Goal: Task Accomplishment & Management: Manage account settings

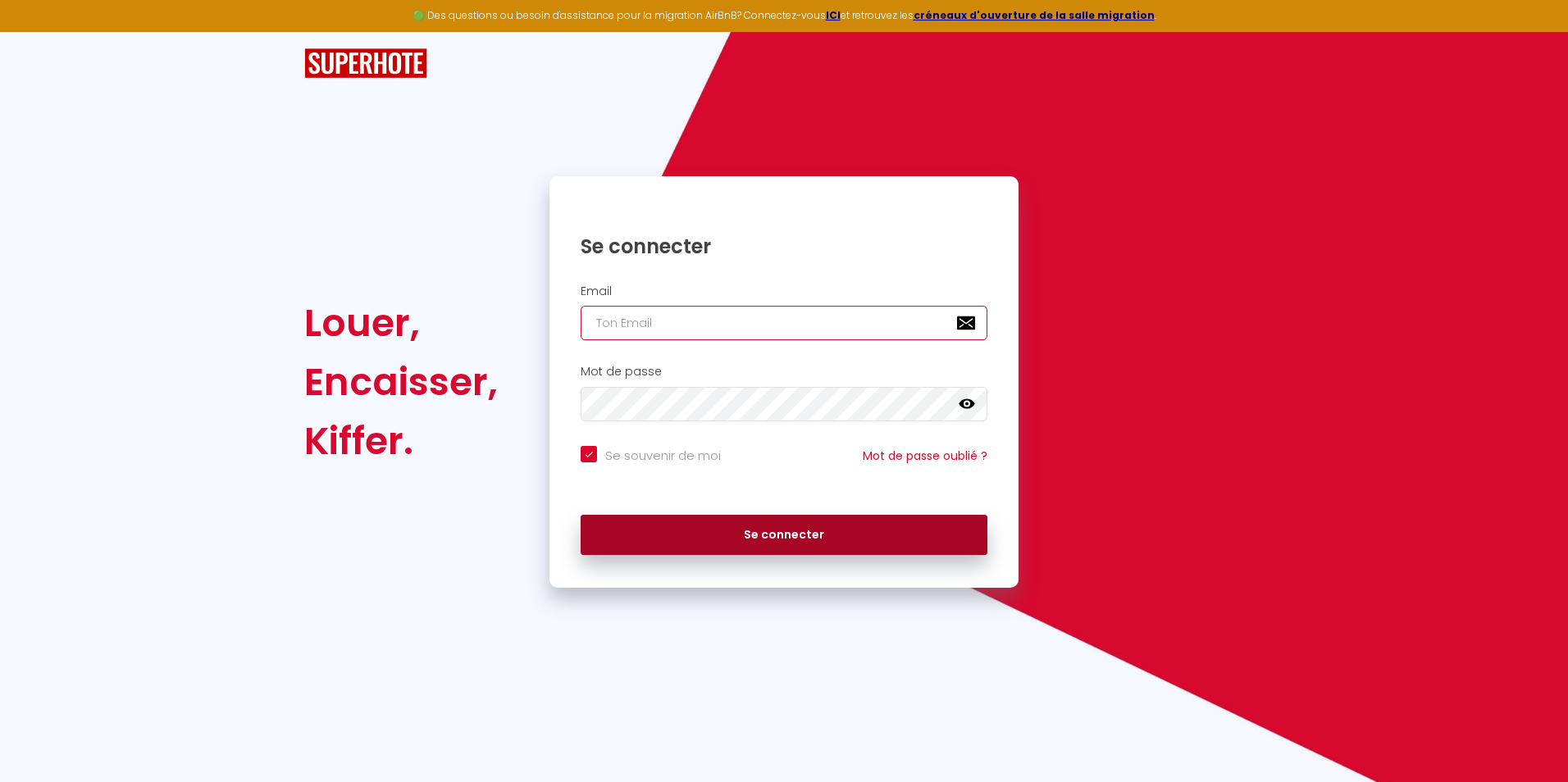
type input "[PERSON_NAME][EMAIL_ADDRESS][DOMAIN_NAME]"
click at [805, 534] on button "Se connecter" at bounding box center [784, 535] width 407 height 41
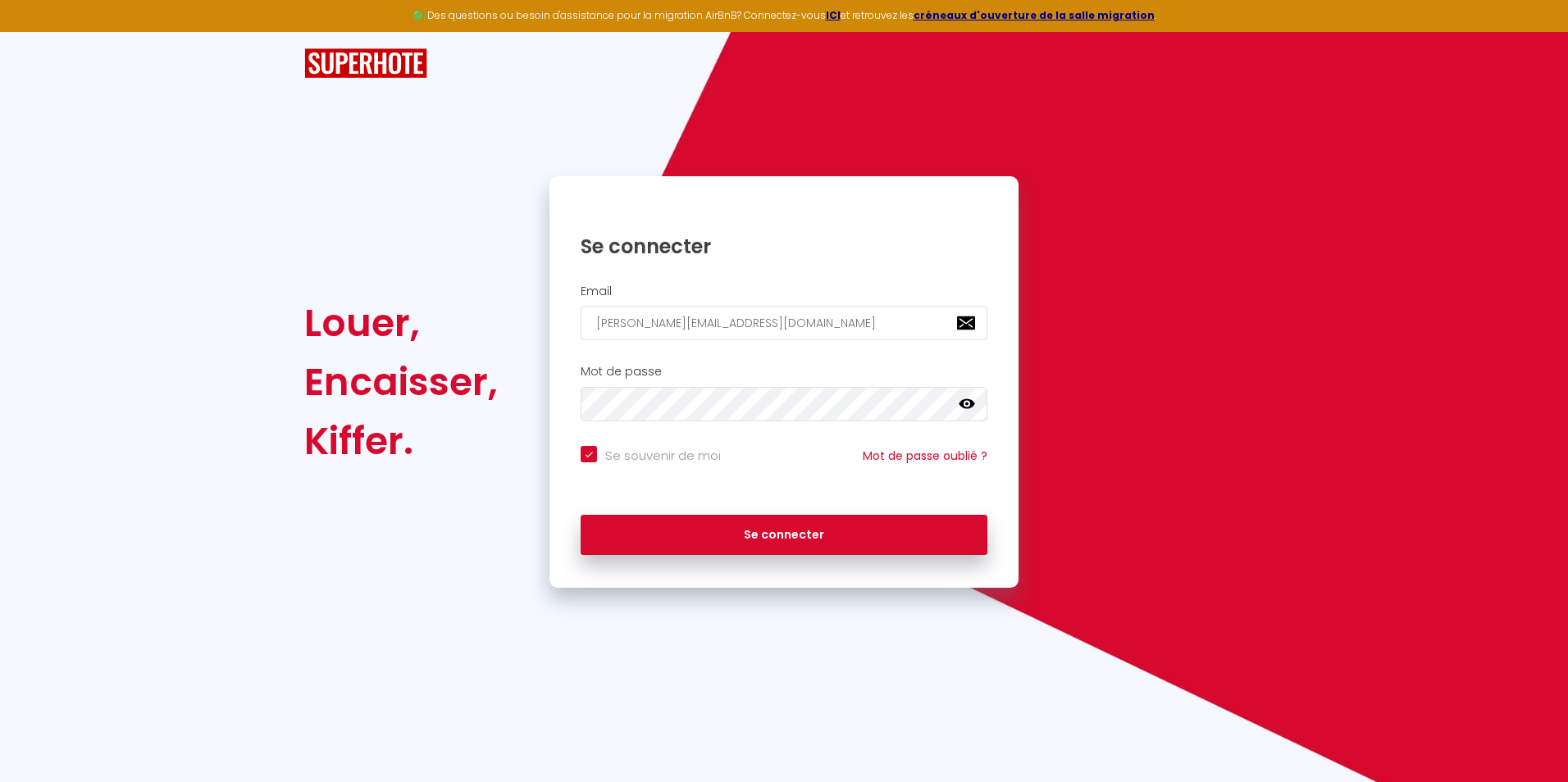
checkbox input "true"
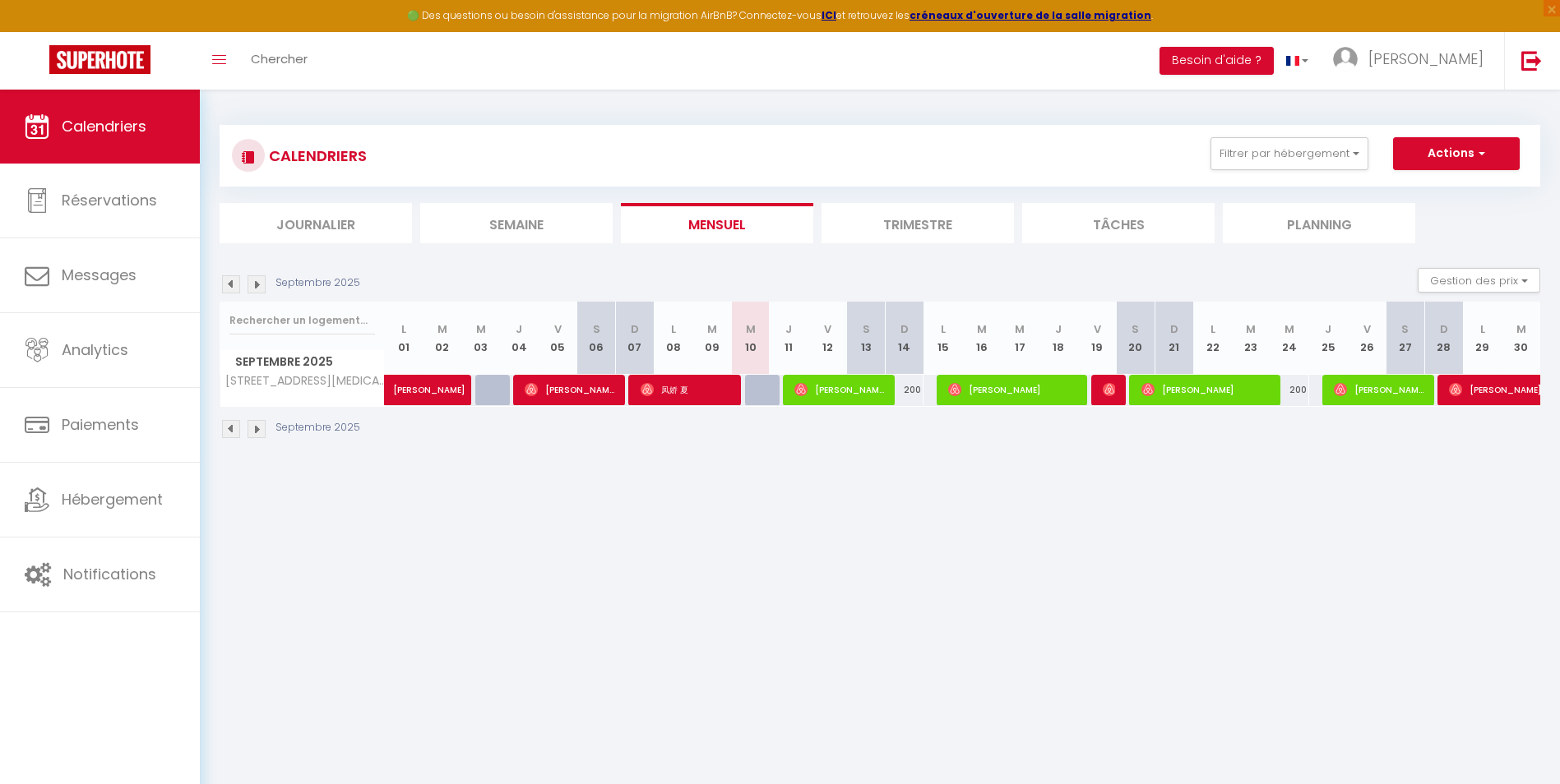
click at [920, 210] on li "Trimestre" at bounding box center [917, 224] width 192 height 40
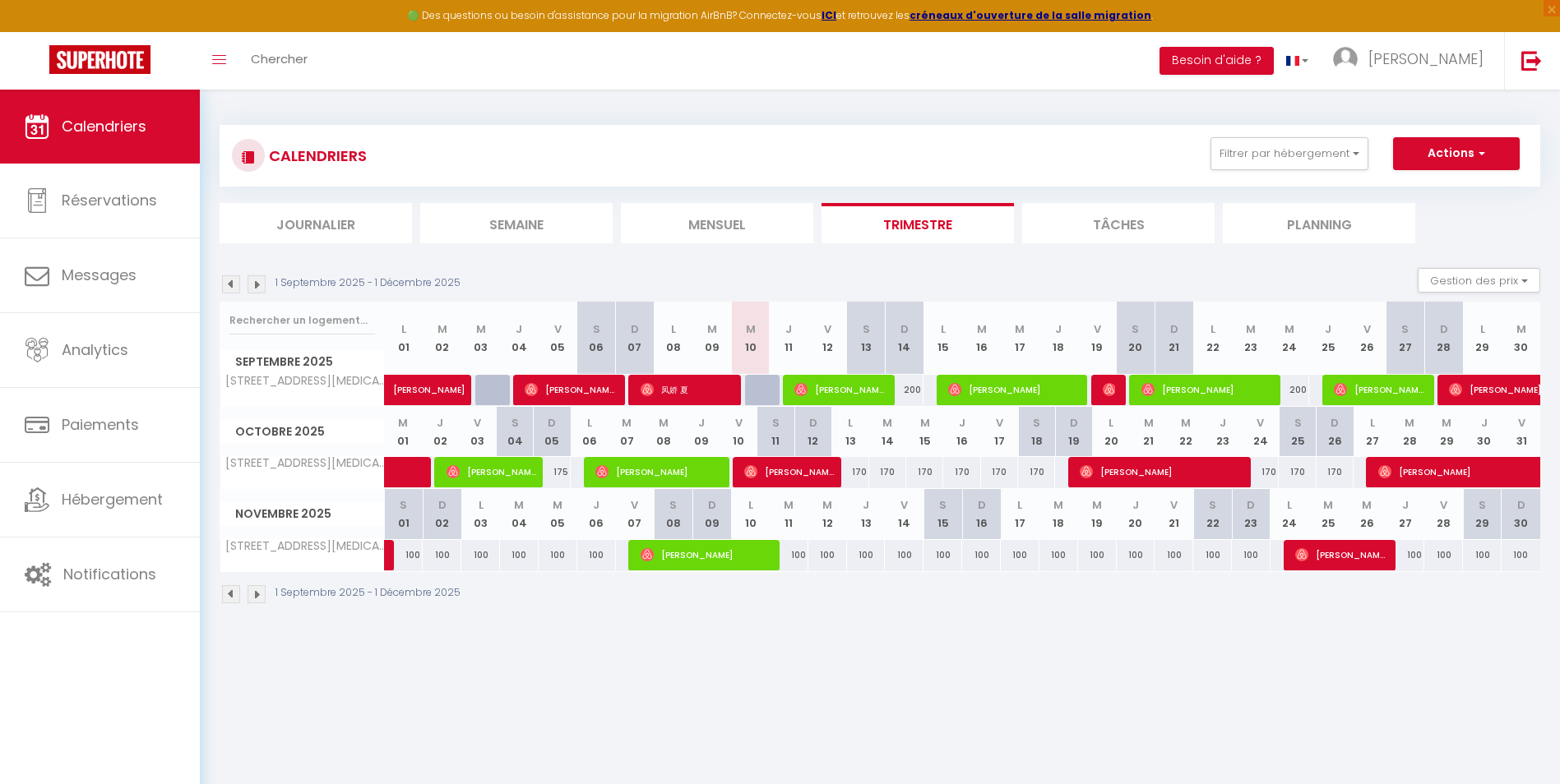
click at [255, 589] on img at bounding box center [256, 594] width 18 height 18
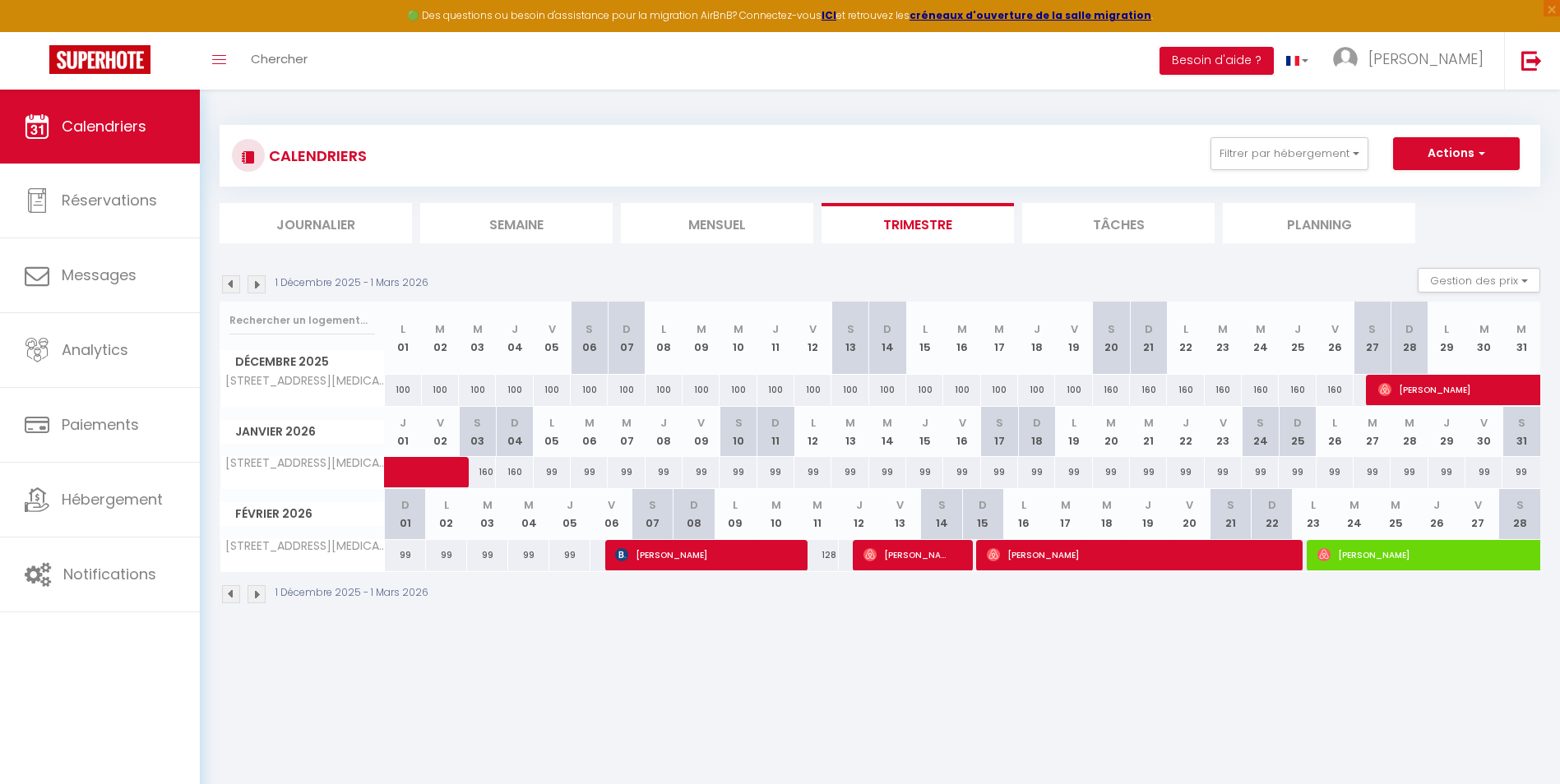
click at [826, 555] on div "128" at bounding box center [817, 555] width 41 height 31
click at [833, 554] on div "128" at bounding box center [817, 555] width 41 height 31
click at [827, 557] on div "128" at bounding box center [817, 555] width 41 height 31
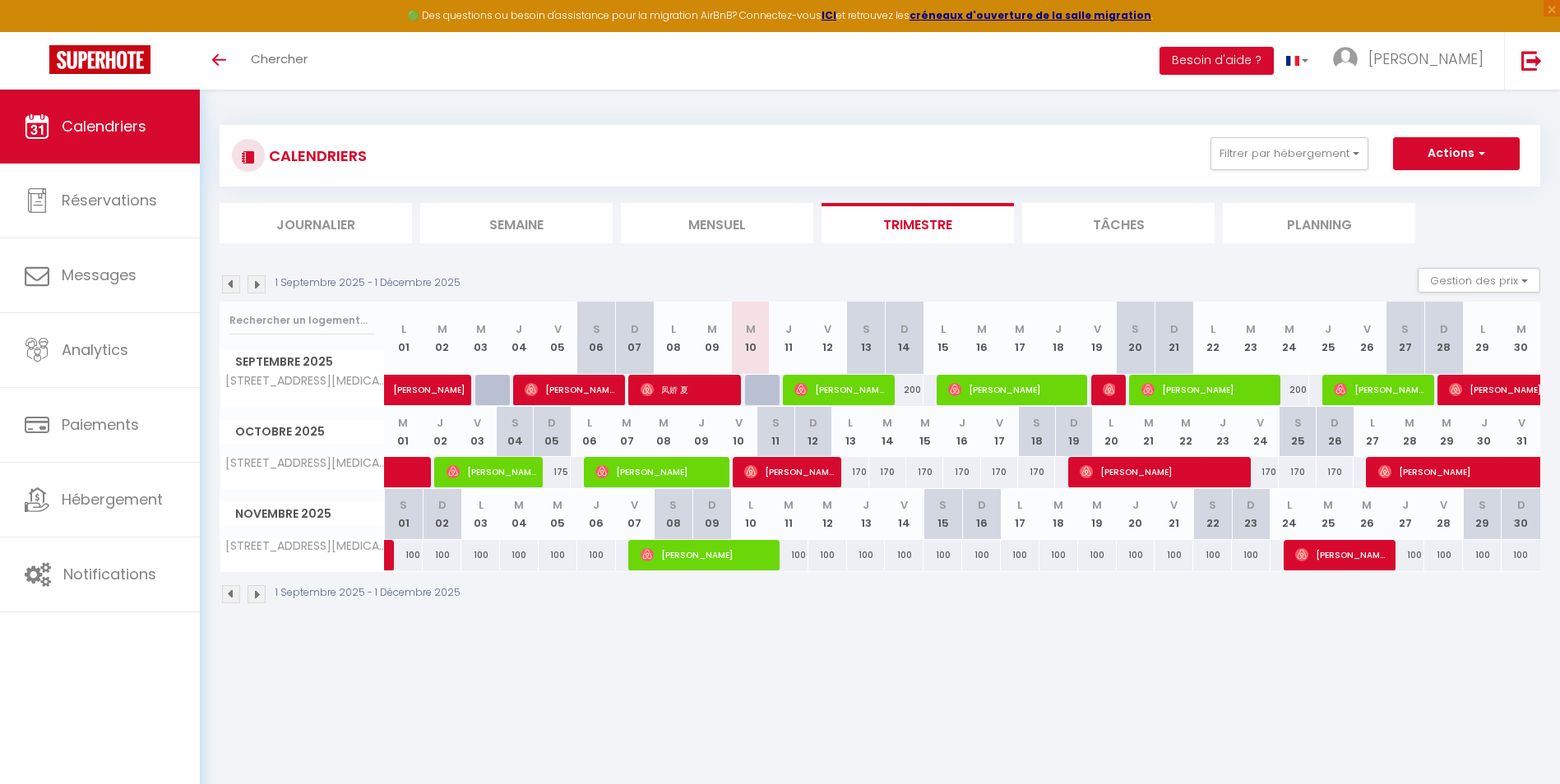
click at [255, 603] on div "1 Septembre 2025 - 1 Décembre 2025" at bounding box center [879, 595] width 1320 height 48
click at [255, 596] on img at bounding box center [256, 594] width 18 height 18
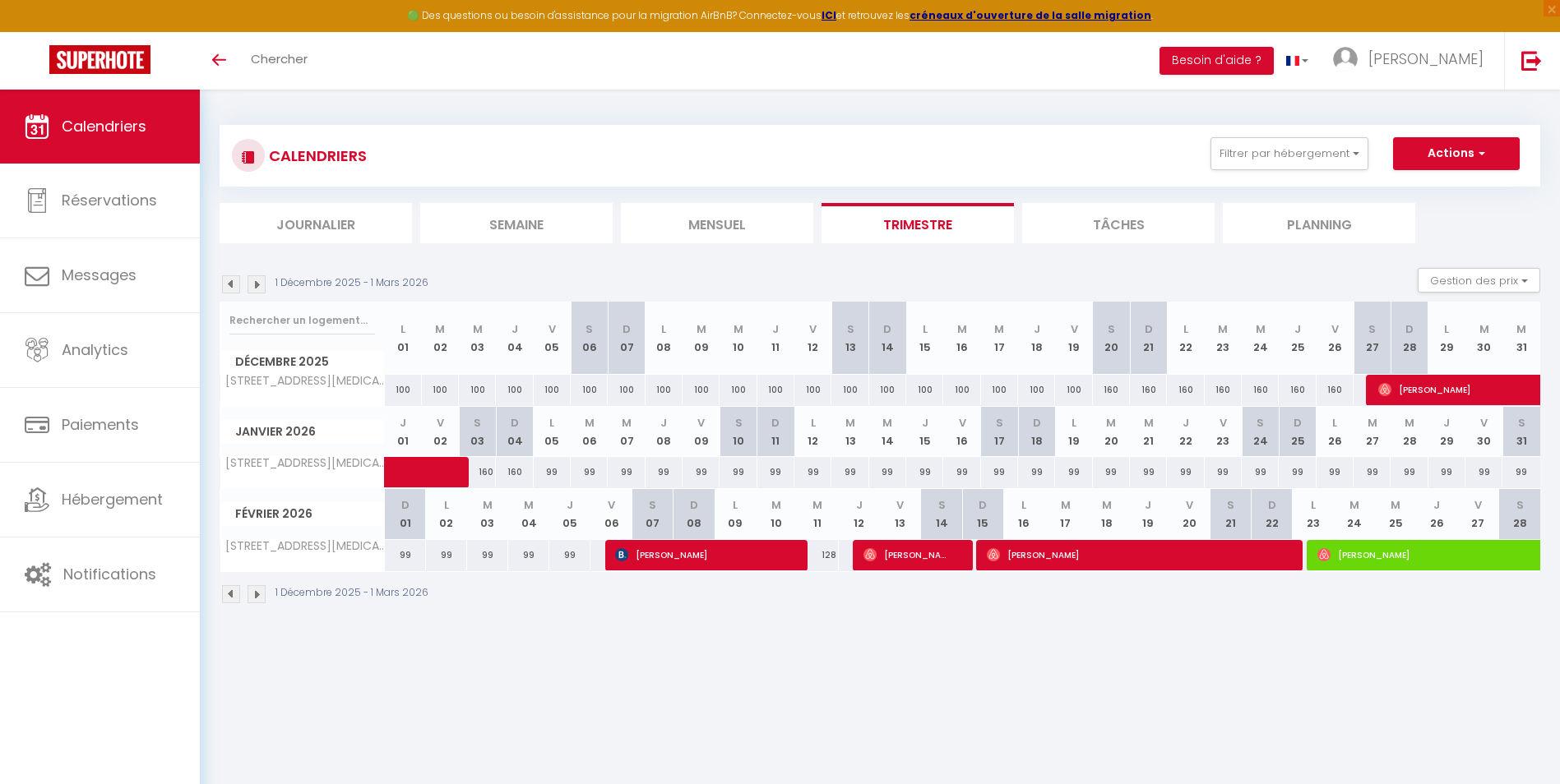
click at [834, 562] on div "128" at bounding box center [817, 555] width 41 height 31
type input "128"
type input "Mer 11 Février 2026"
type input "Jeu 12 Février 2026"
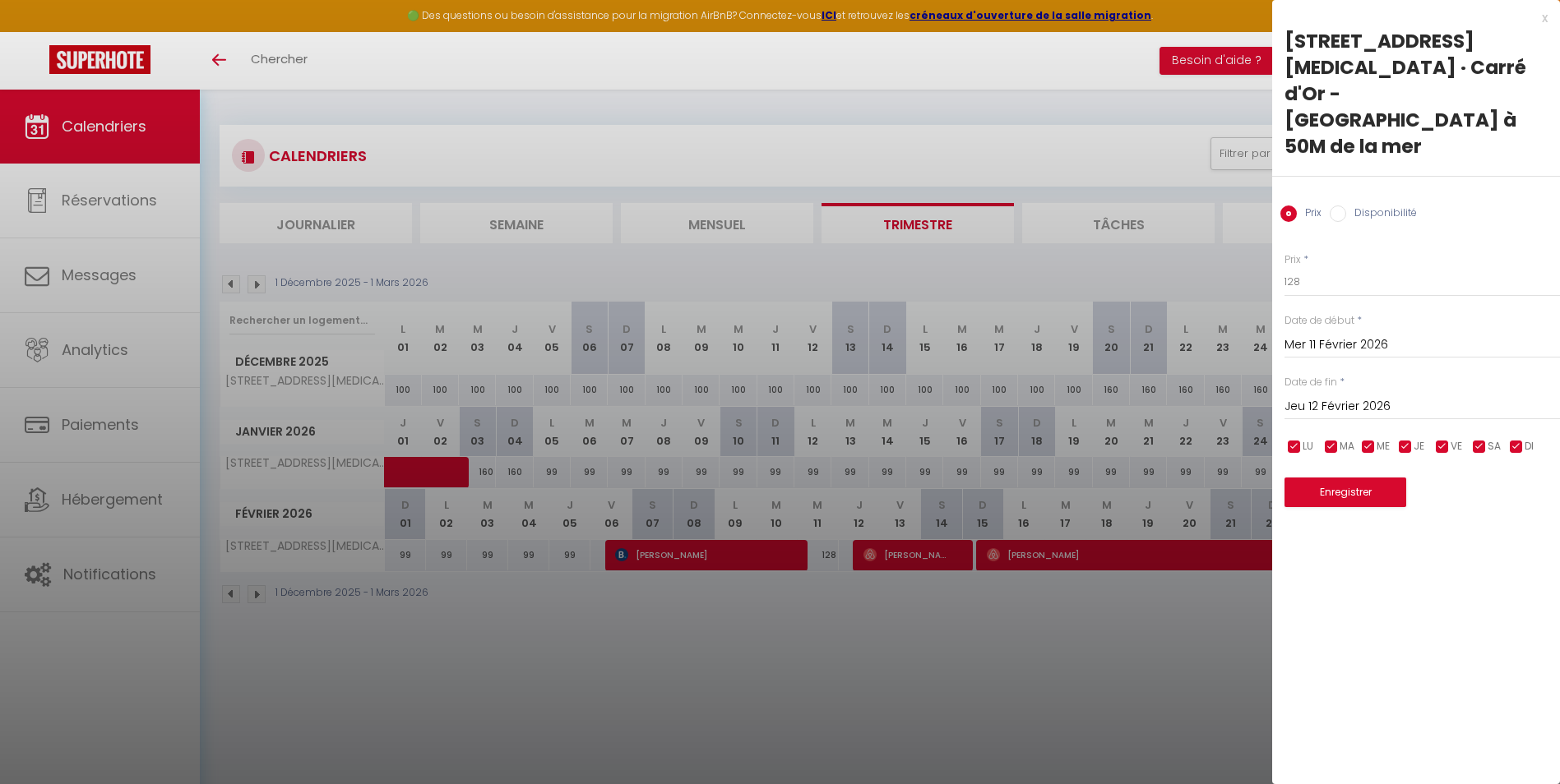
click at [1341, 205] on input "Disponibilité" at bounding box center [1338, 213] width 17 height 17
radio input "true"
radio input "false"
click at [1302, 267] on select "Disponible Indisponible" at bounding box center [1422, 283] width 276 height 32
select select "0"
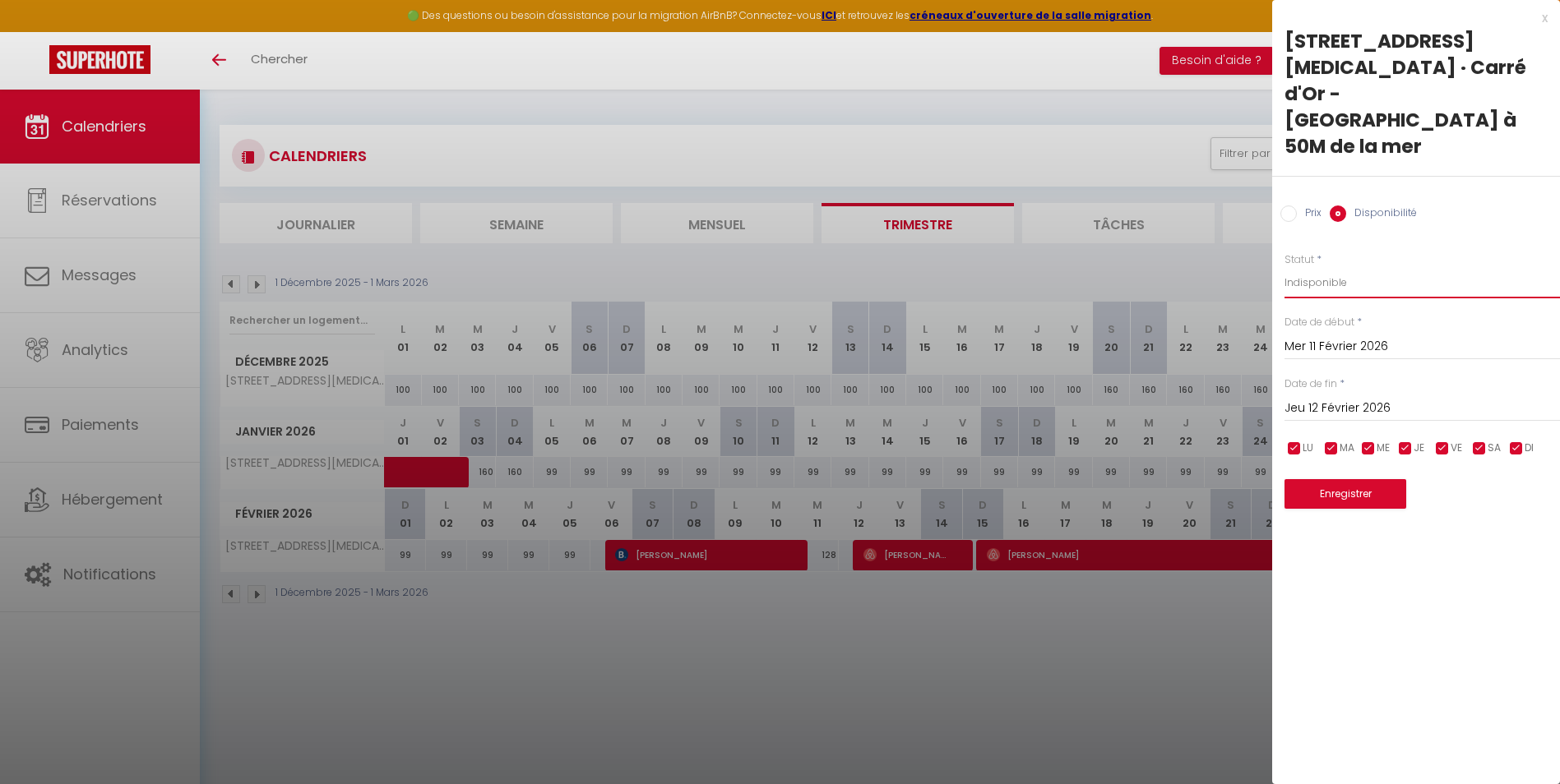
click at [1284, 267] on select "Disponible Indisponible" at bounding box center [1422, 283] width 276 height 32
click at [1363, 479] on button "Enregistrer" at bounding box center [1345, 494] width 122 height 30
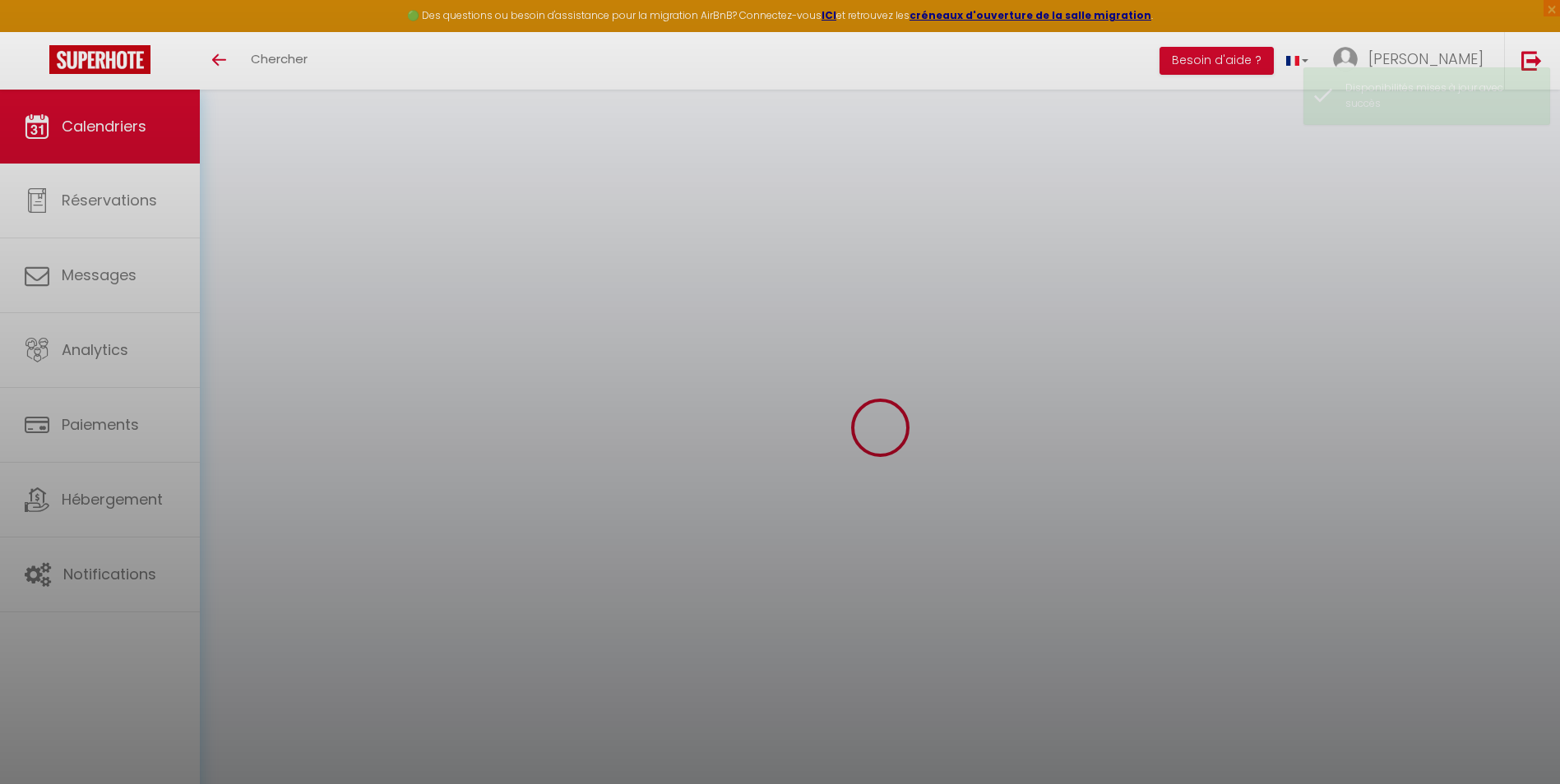
select select
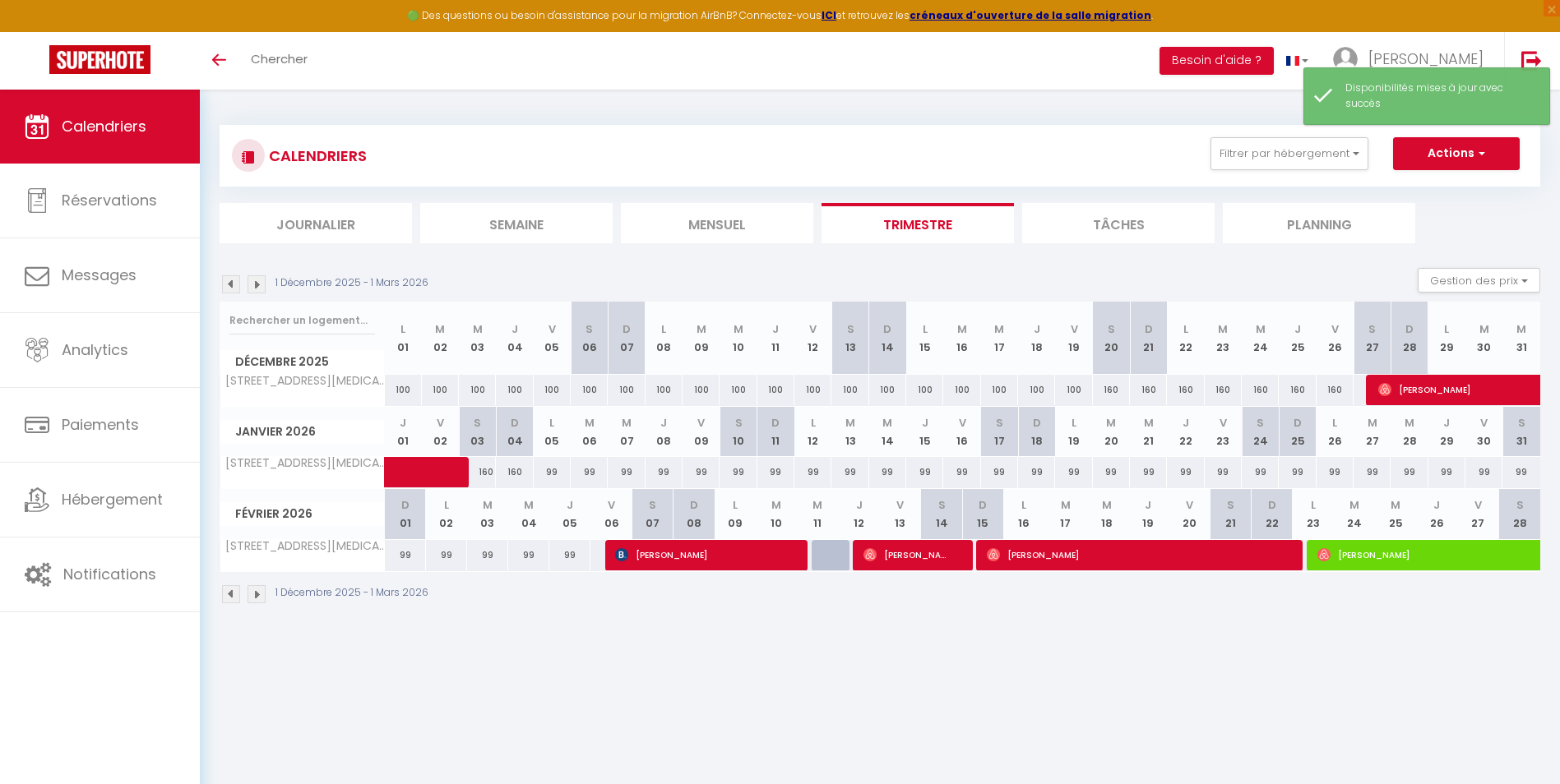
click at [909, 641] on body "🟢 Des questions ou besoin d'assistance pour la migration AirBnB? Connectez-vous…" at bounding box center [780, 481] width 1560 height 784
click at [669, 559] on span "[PERSON_NAME]" at bounding box center [695, 555] width 161 height 32
select select "OK"
select select "KO"
select select "0"
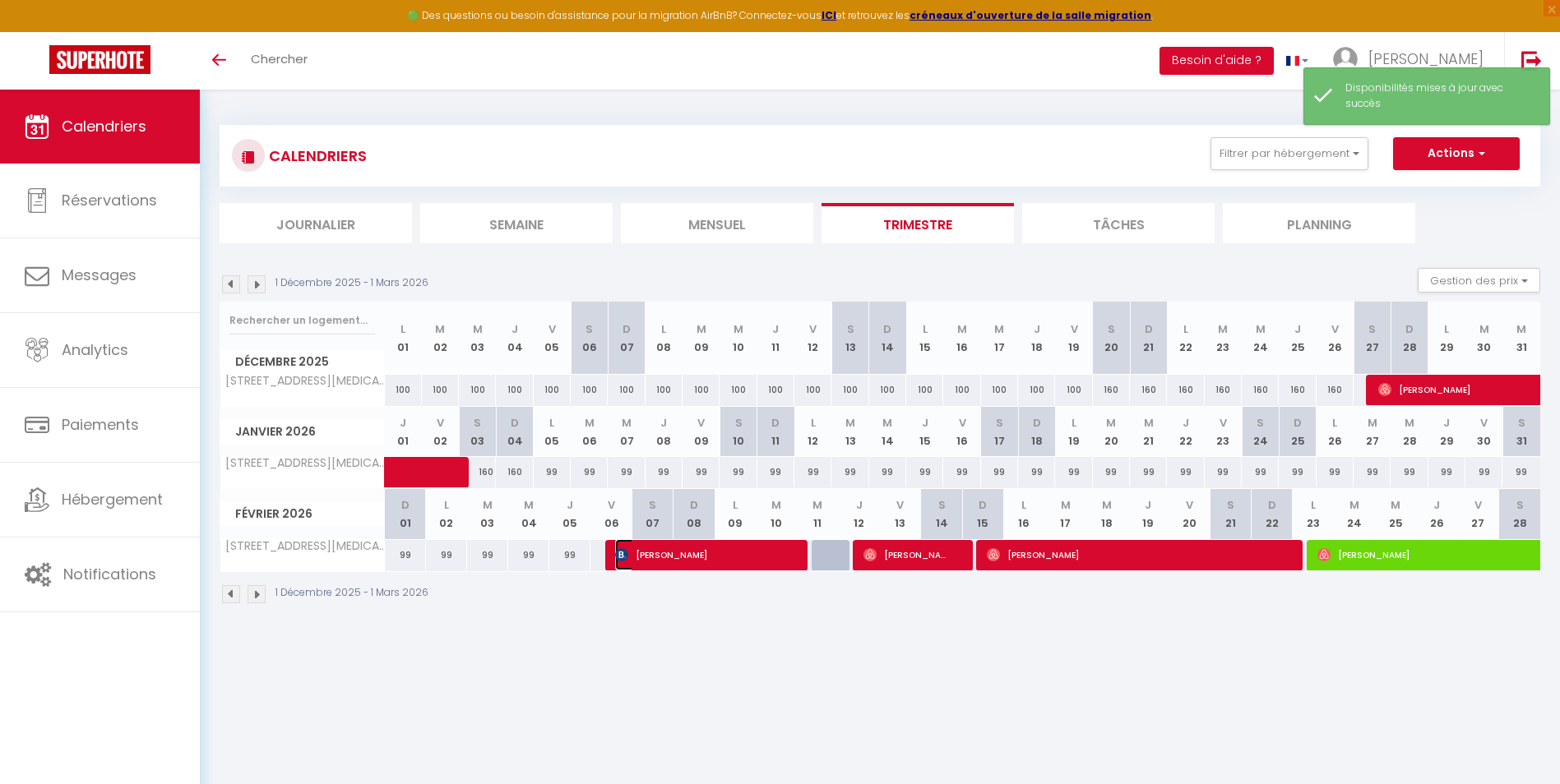
select select "0"
select select "1"
select select
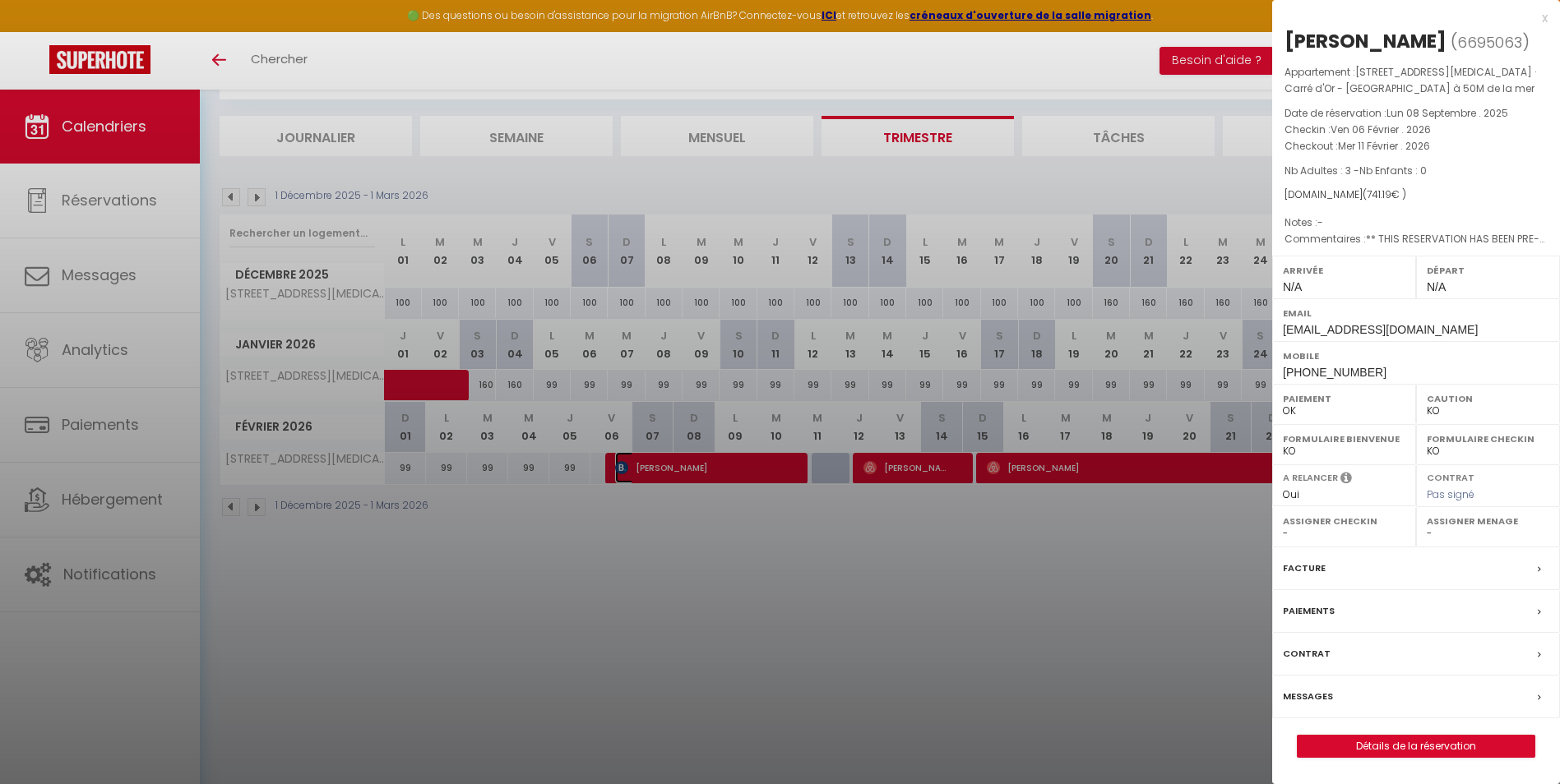
scroll to position [89, 0]
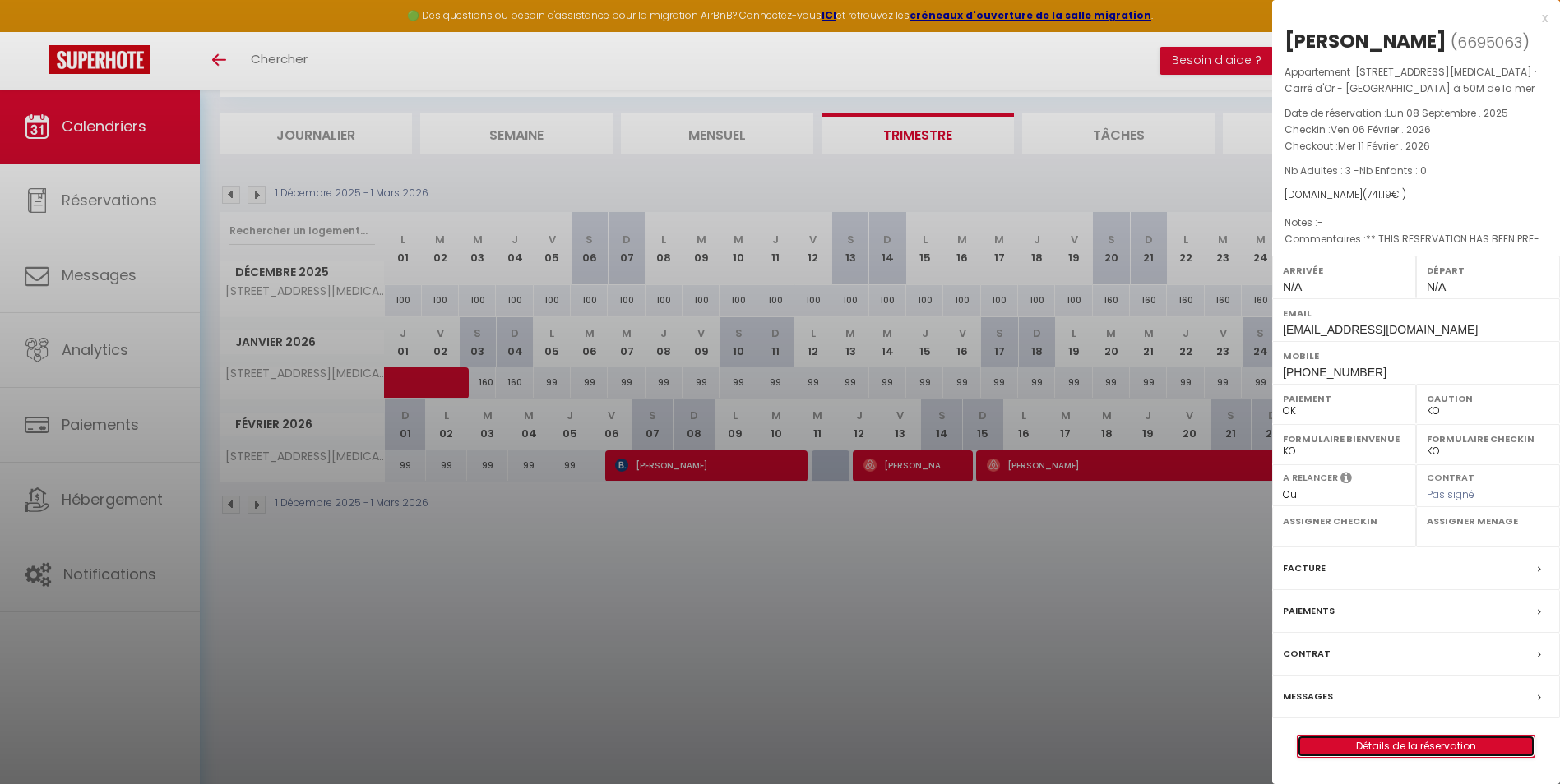
click at [1485, 757] on link "Détails de la réservation" at bounding box center [1416, 746] width 237 height 21
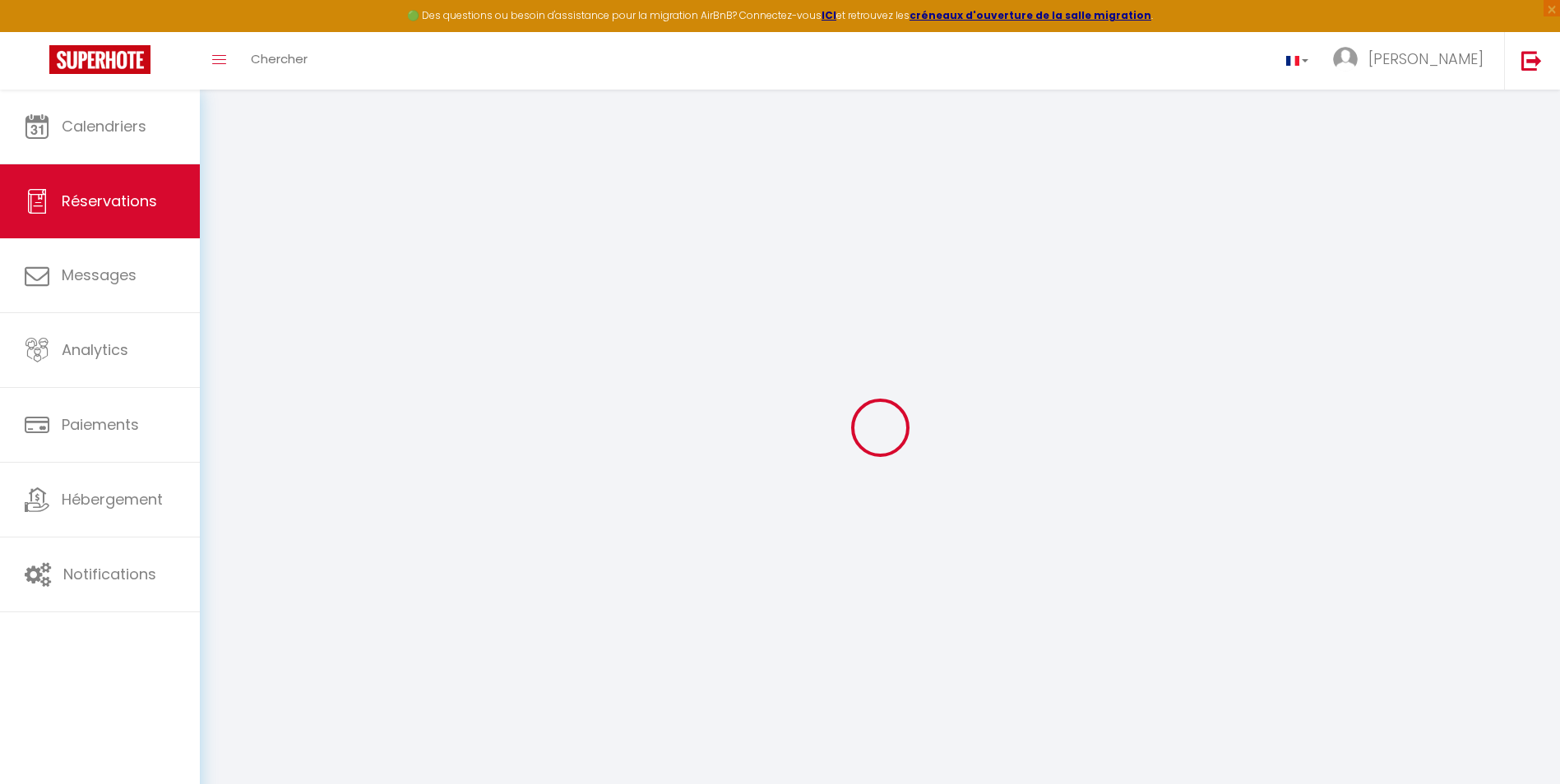
type input "Oleksandr"
type input "Yevsikov"
type input "oyevsi.909820@guest.booking.com"
type input "+4915774408355"
select select "DE"
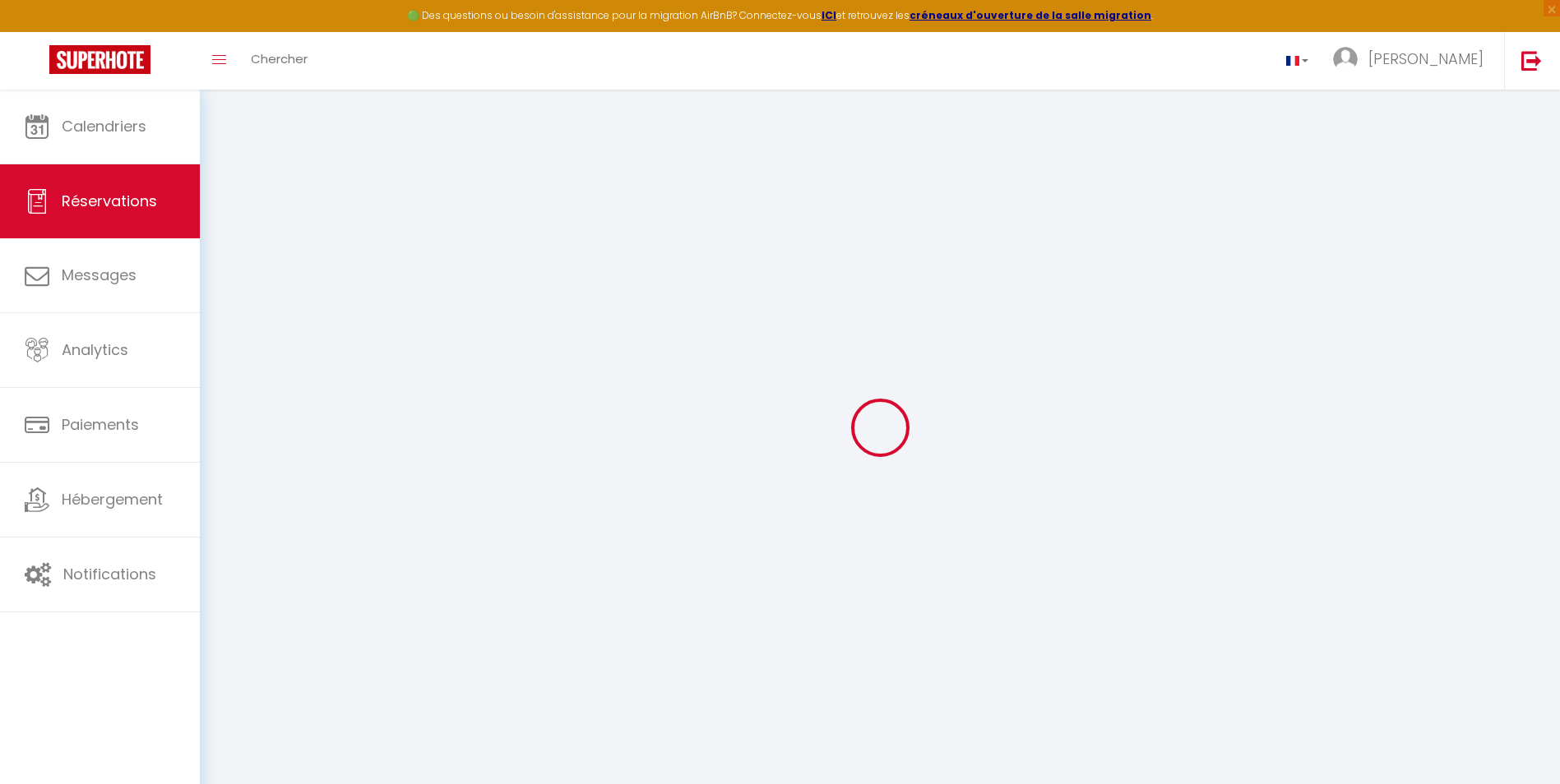
type input "119.65"
type input "10.38"
select select "33720"
select select "1"
select select
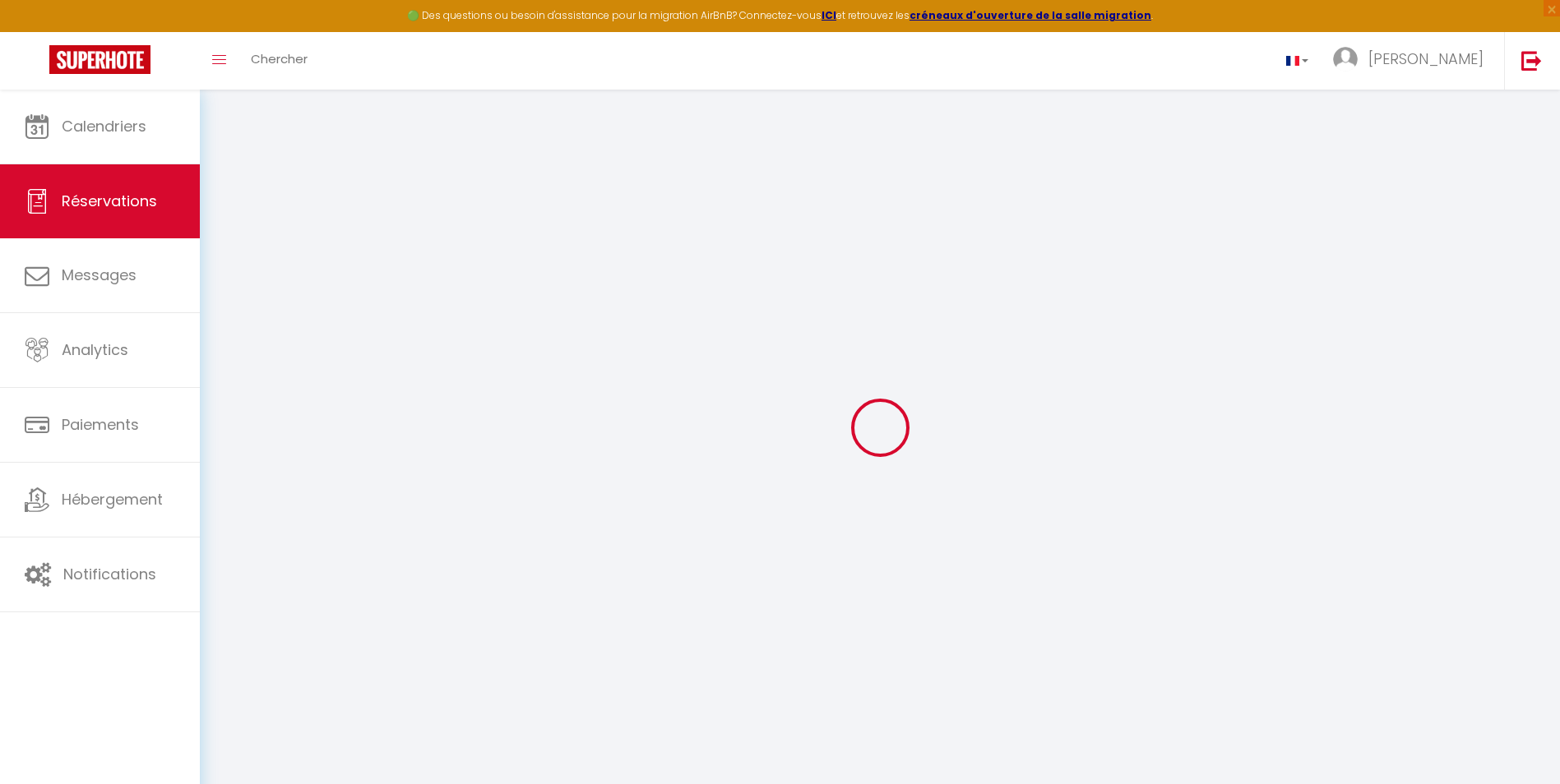
select select
type input "3"
select select "12"
select select
type input "613.8"
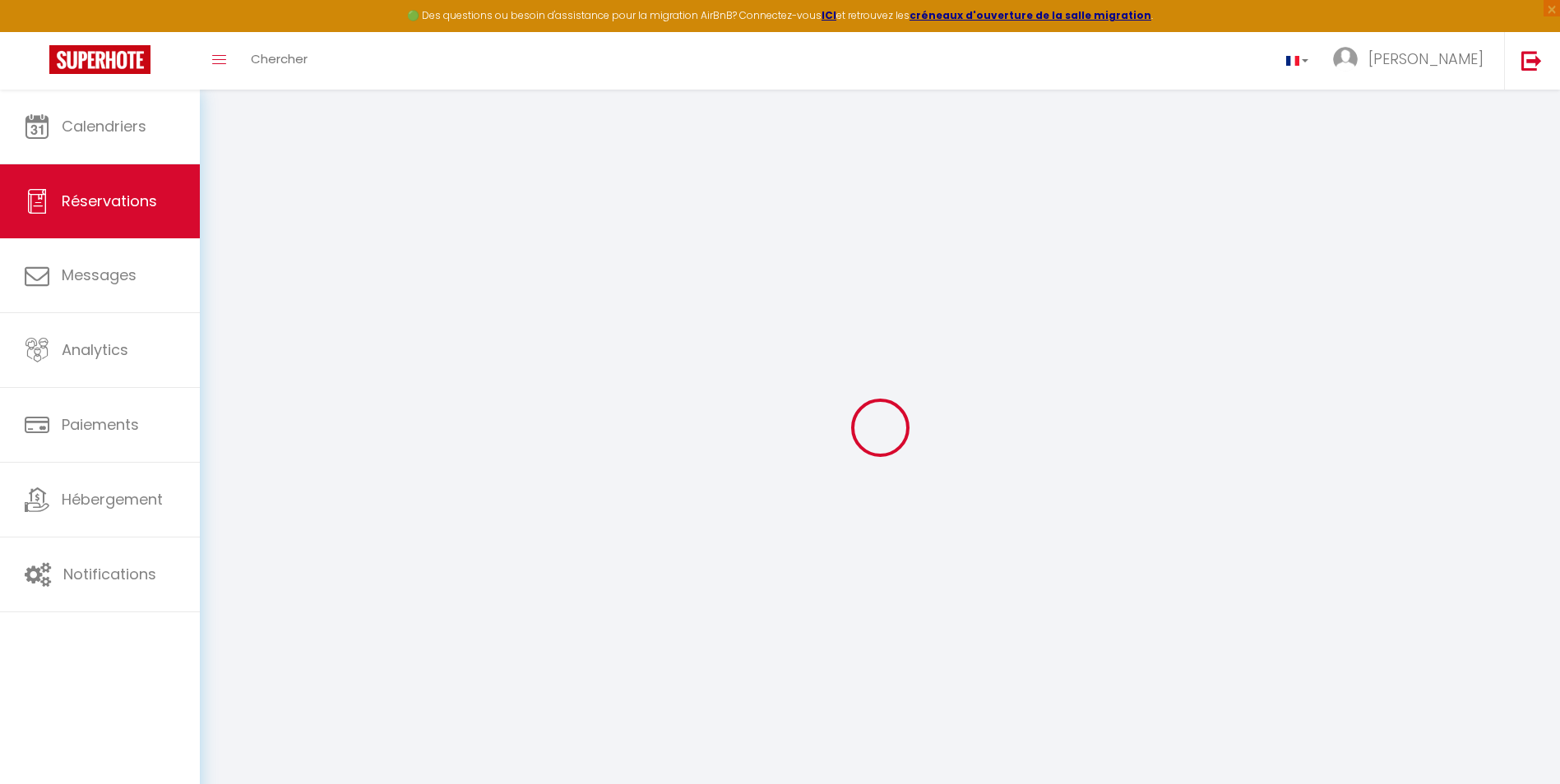
checkbox input "false"
select select "2"
type input "0"
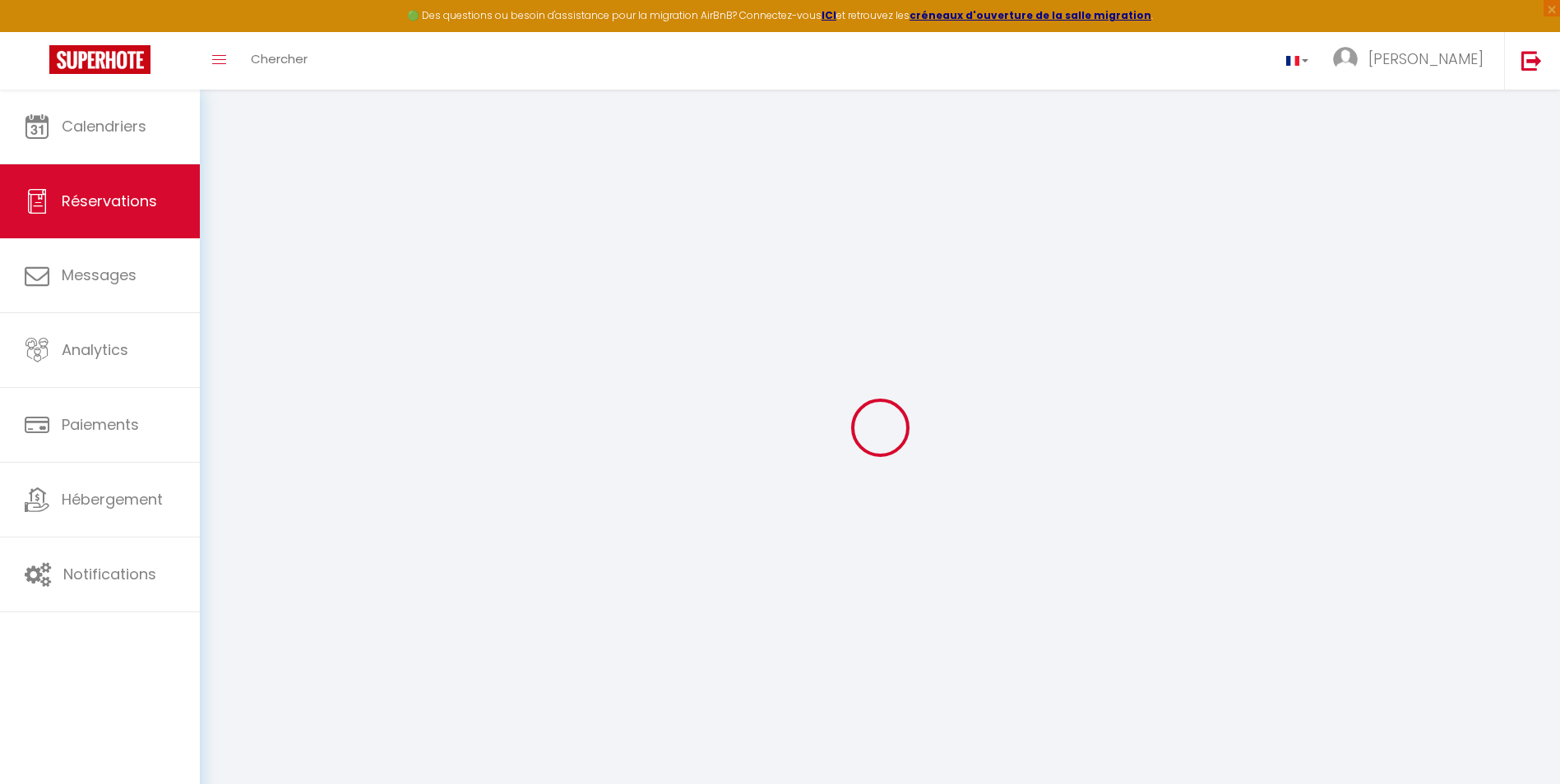
select select
select select "14"
checkbox input "false"
select select
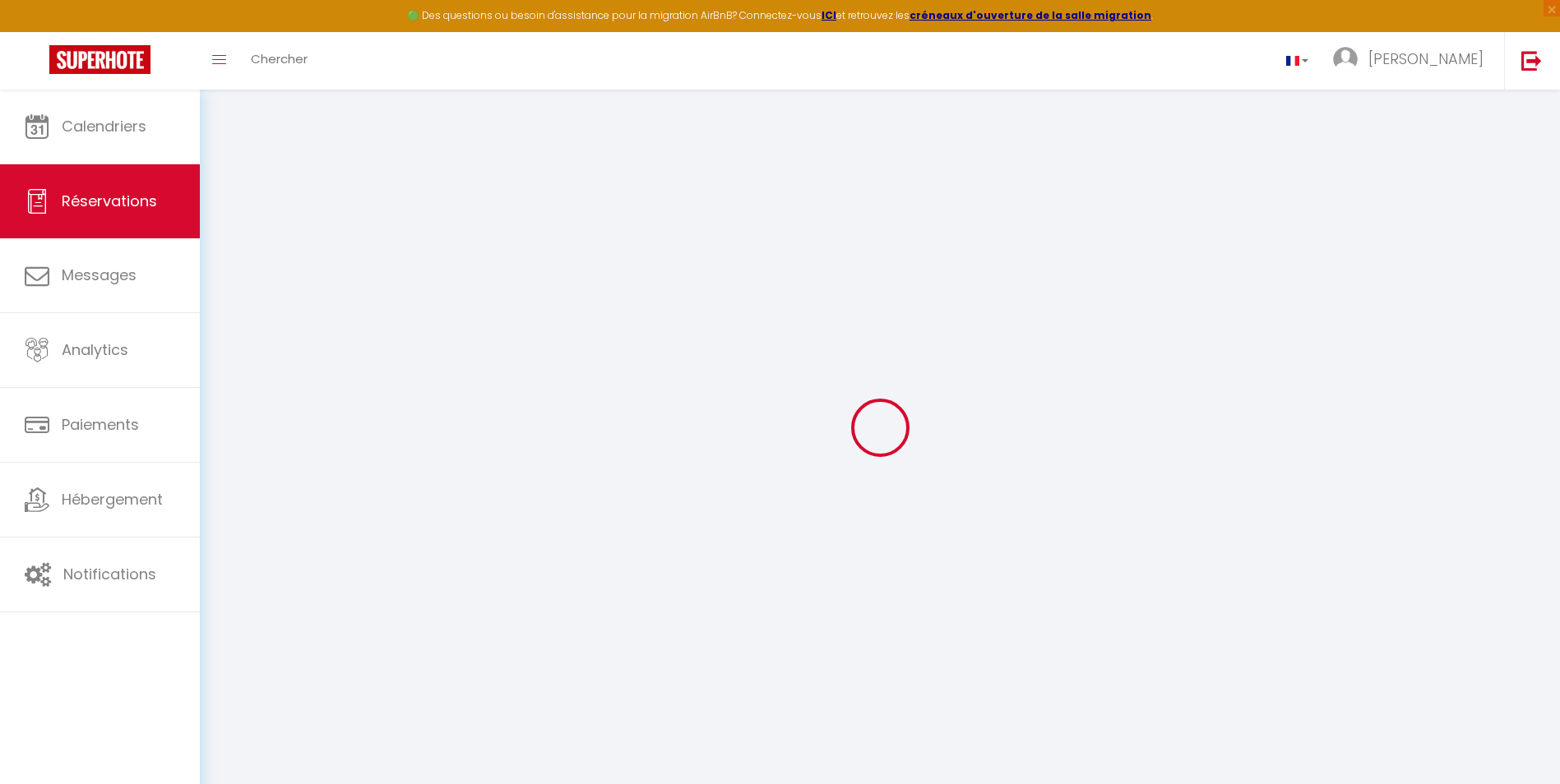
select select
checkbox input "false"
select select
checkbox input "false"
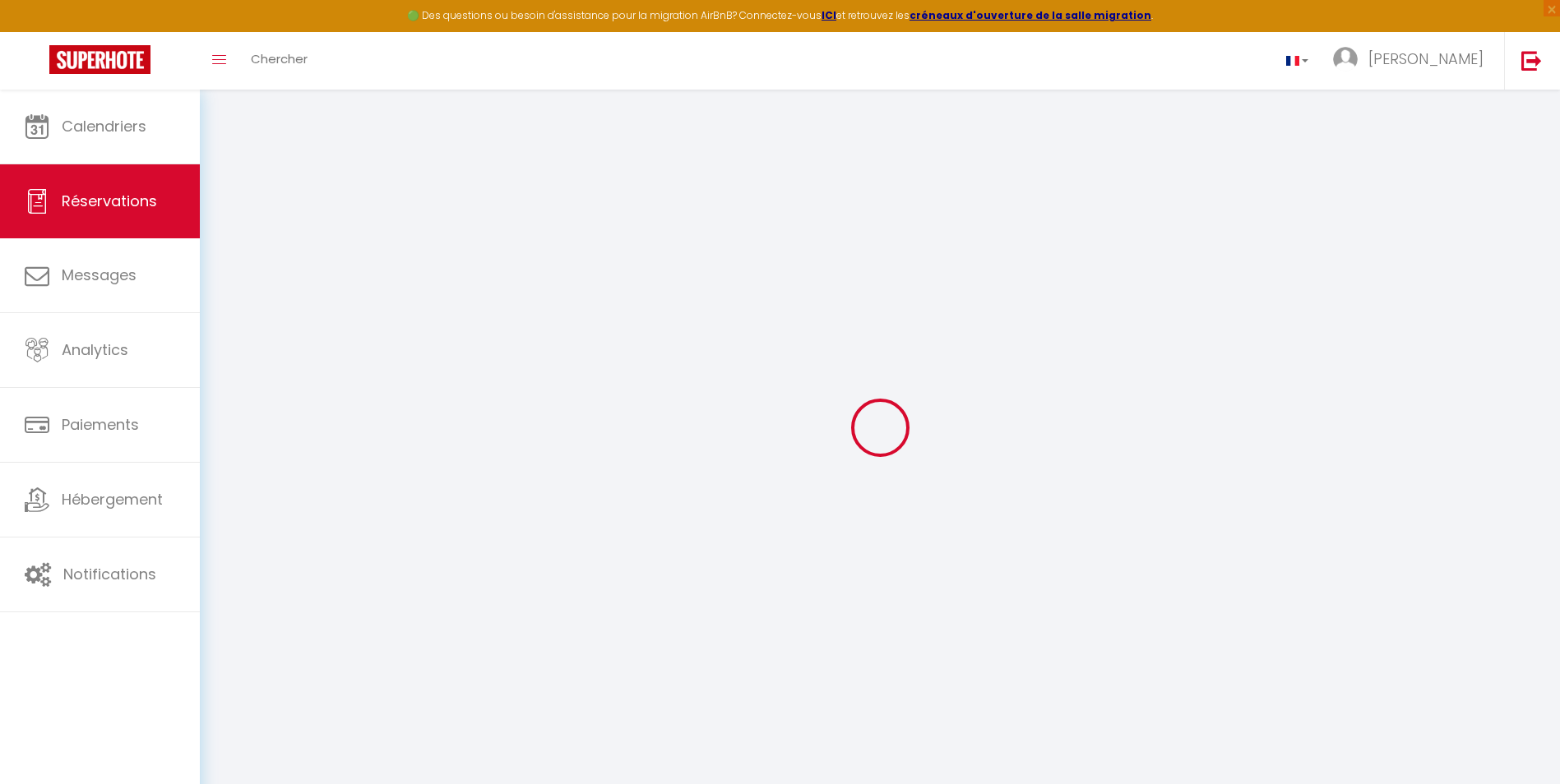
select select
checkbox input "false"
type textarea "** THIS RESERVATION HAS BEEN PRE-PAID ** Approximate time of arrival: between 2…"
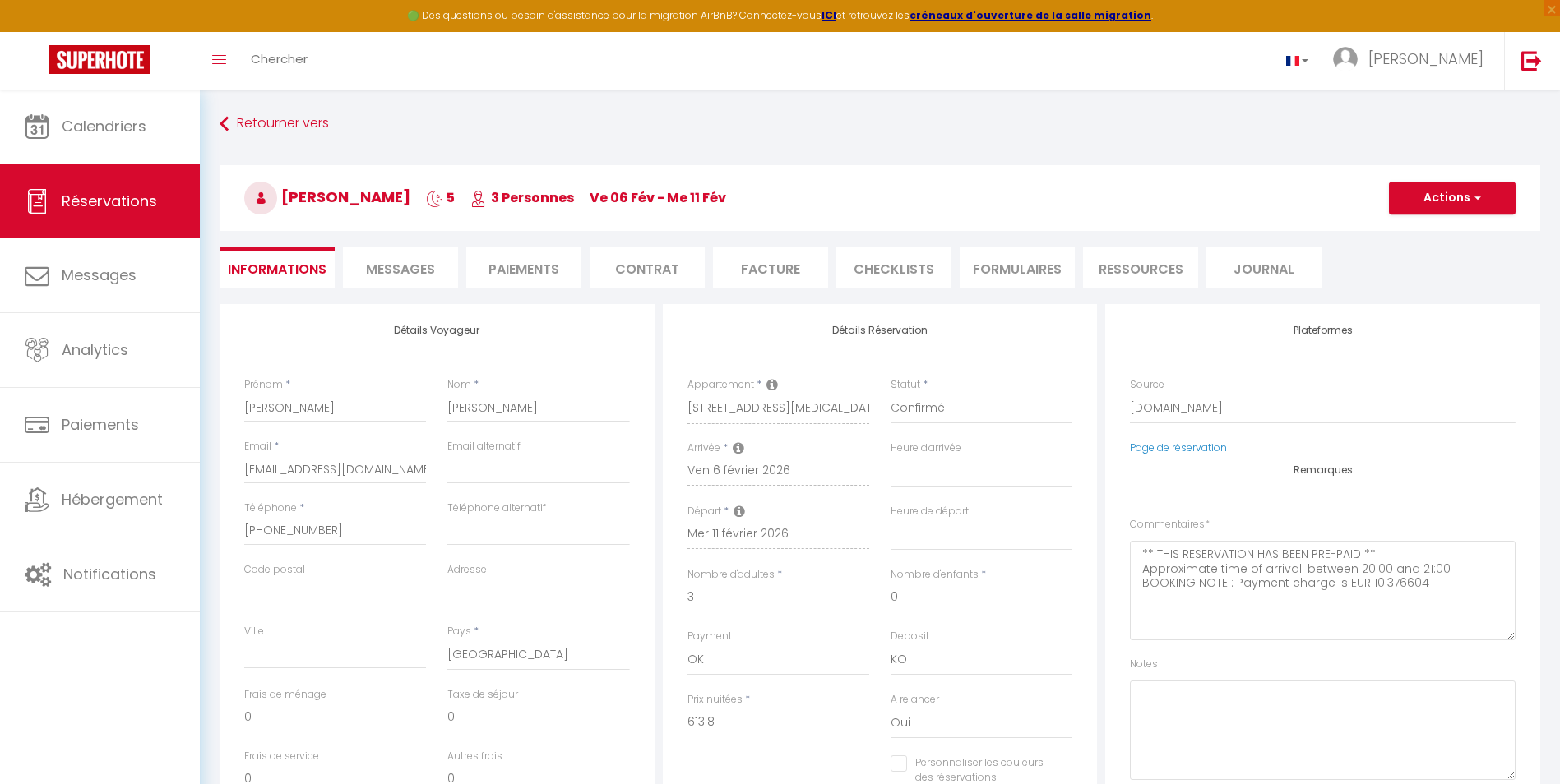
type input "90"
type input "37.39"
select select
checkbox input "false"
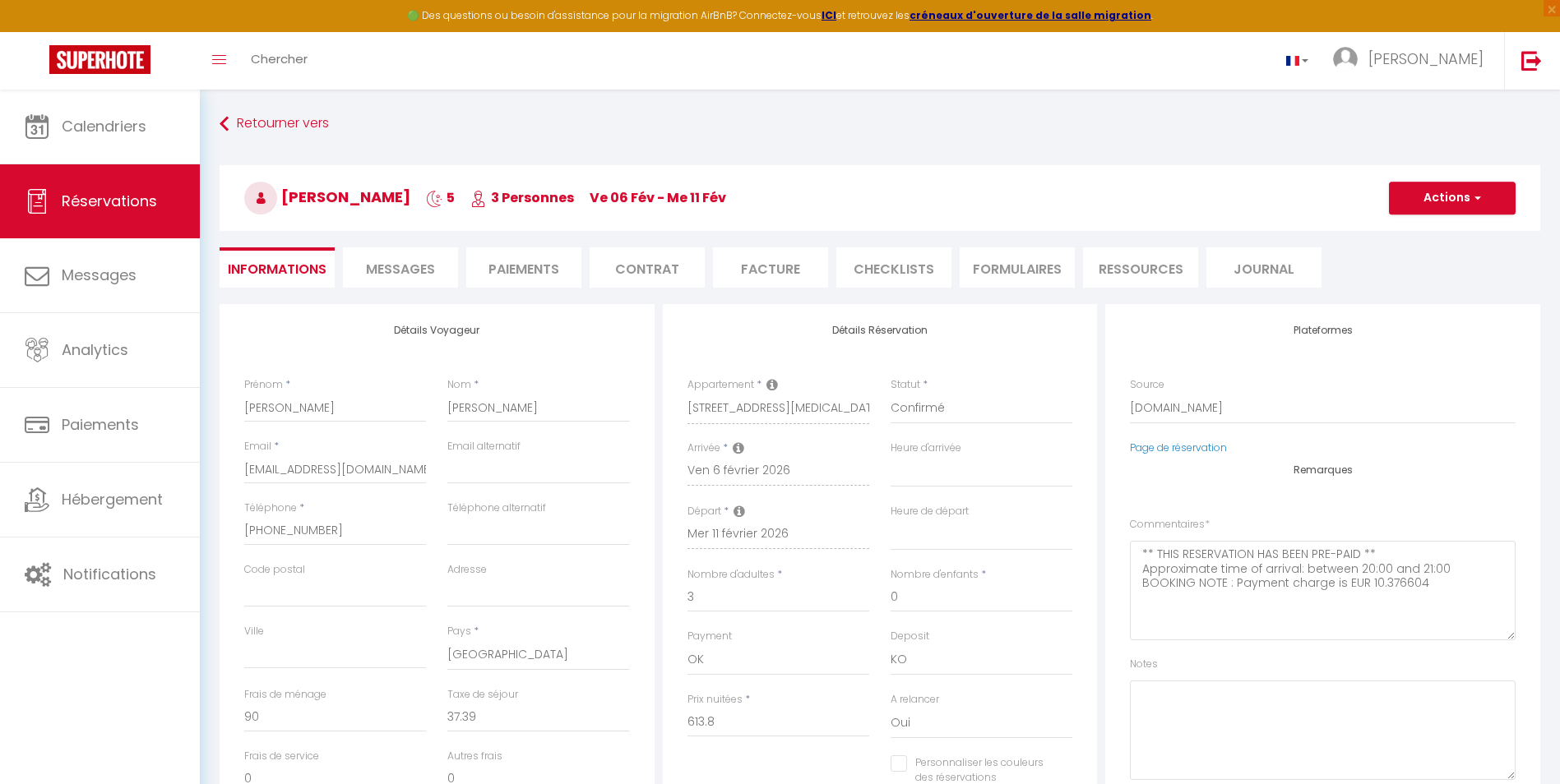
select select
click at [777, 276] on li "Facture" at bounding box center [770, 267] width 115 height 40
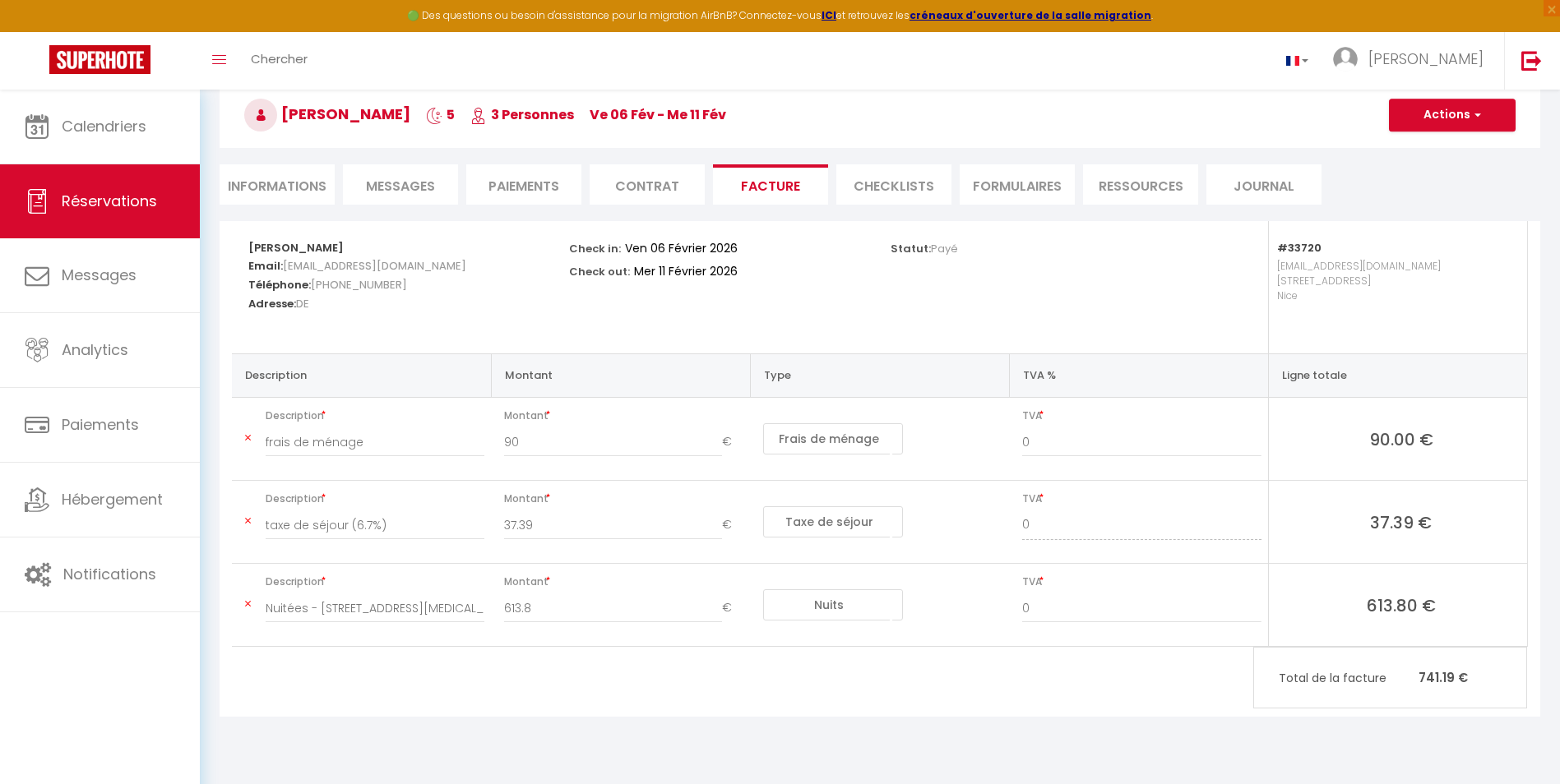
scroll to position [89, 0]
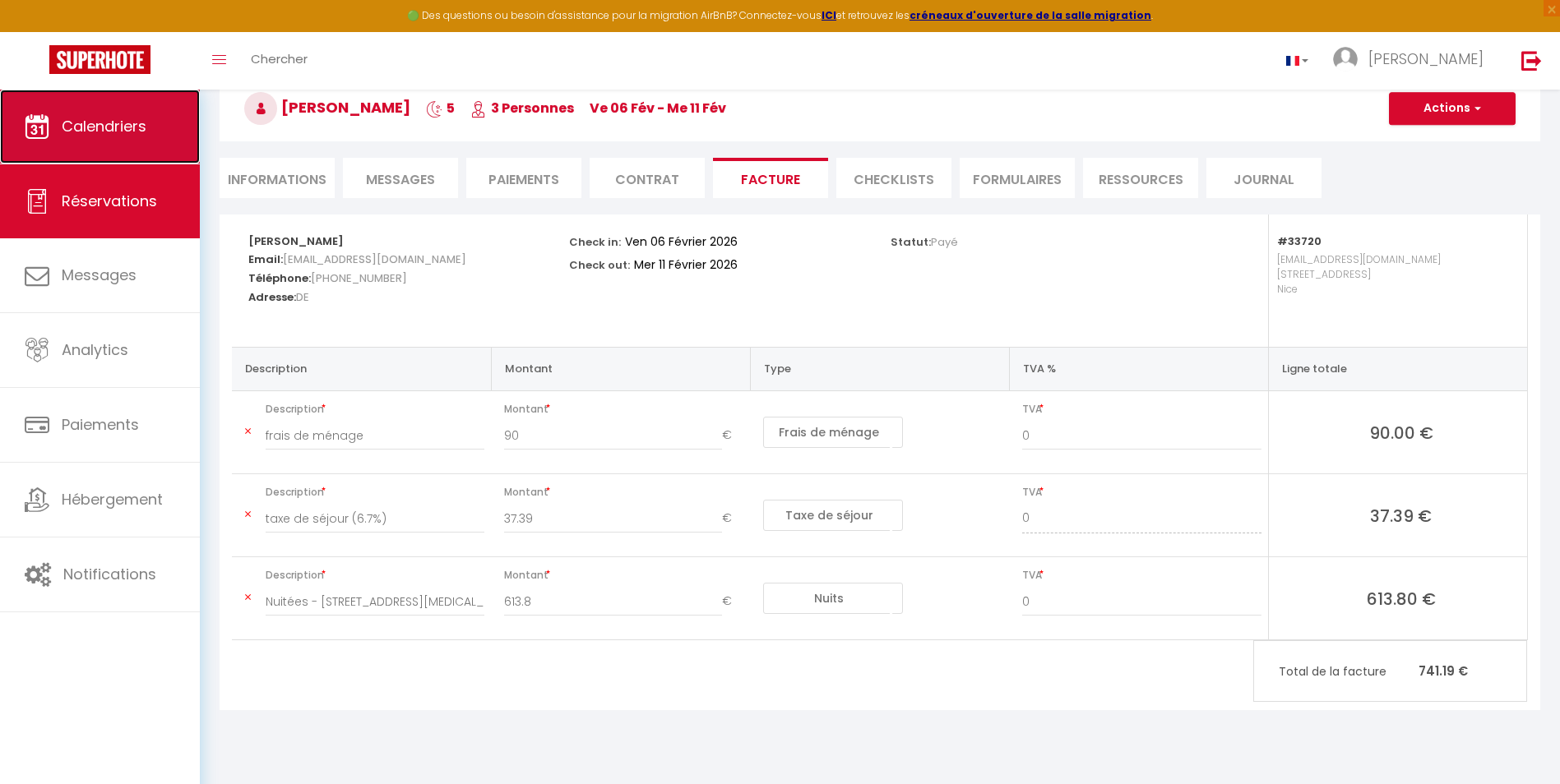
click at [126, 123] on span "Calendriers" at bounding box center [104, 125] width 85 height 20
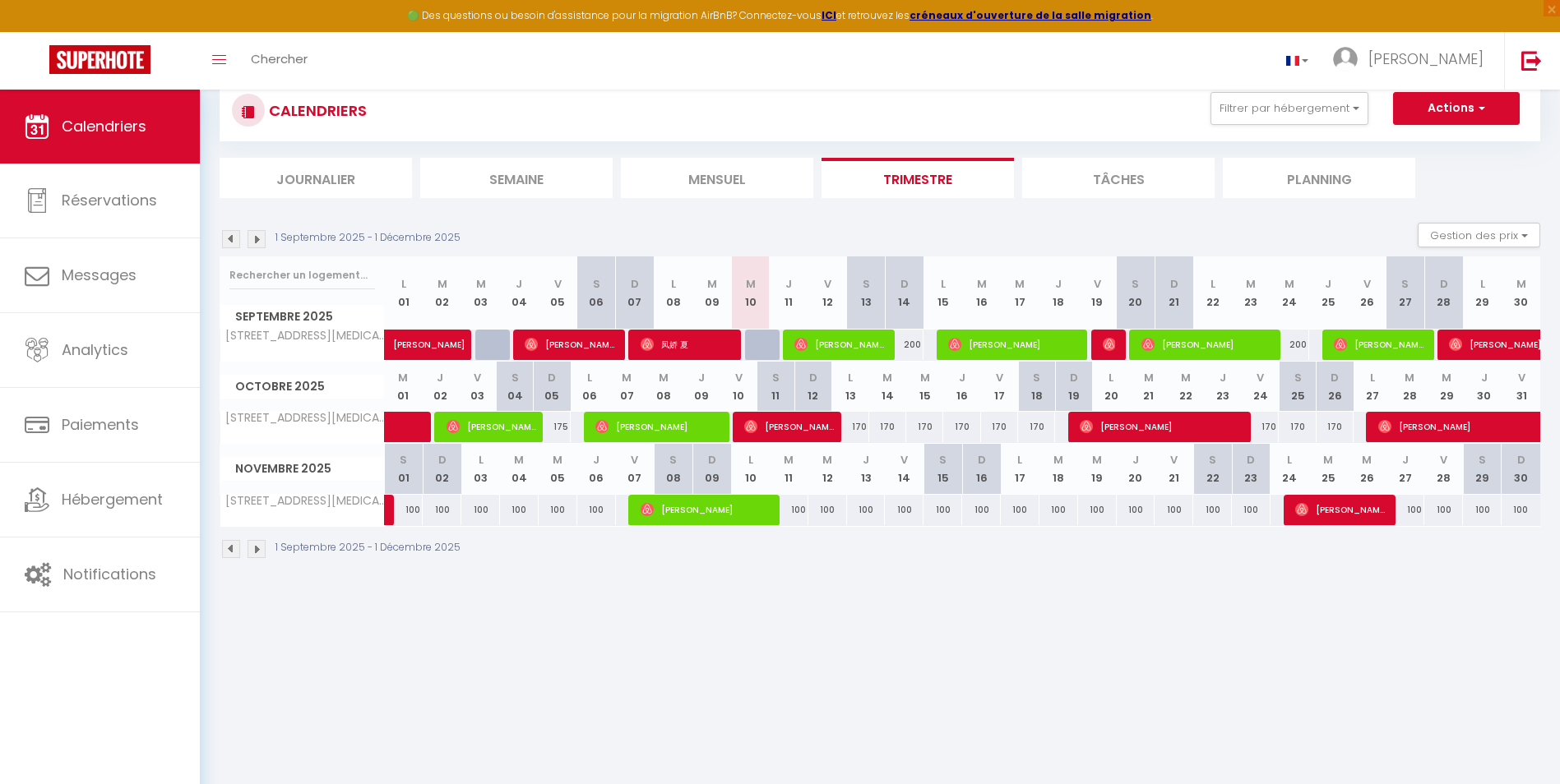
scroll to position [82, 0]
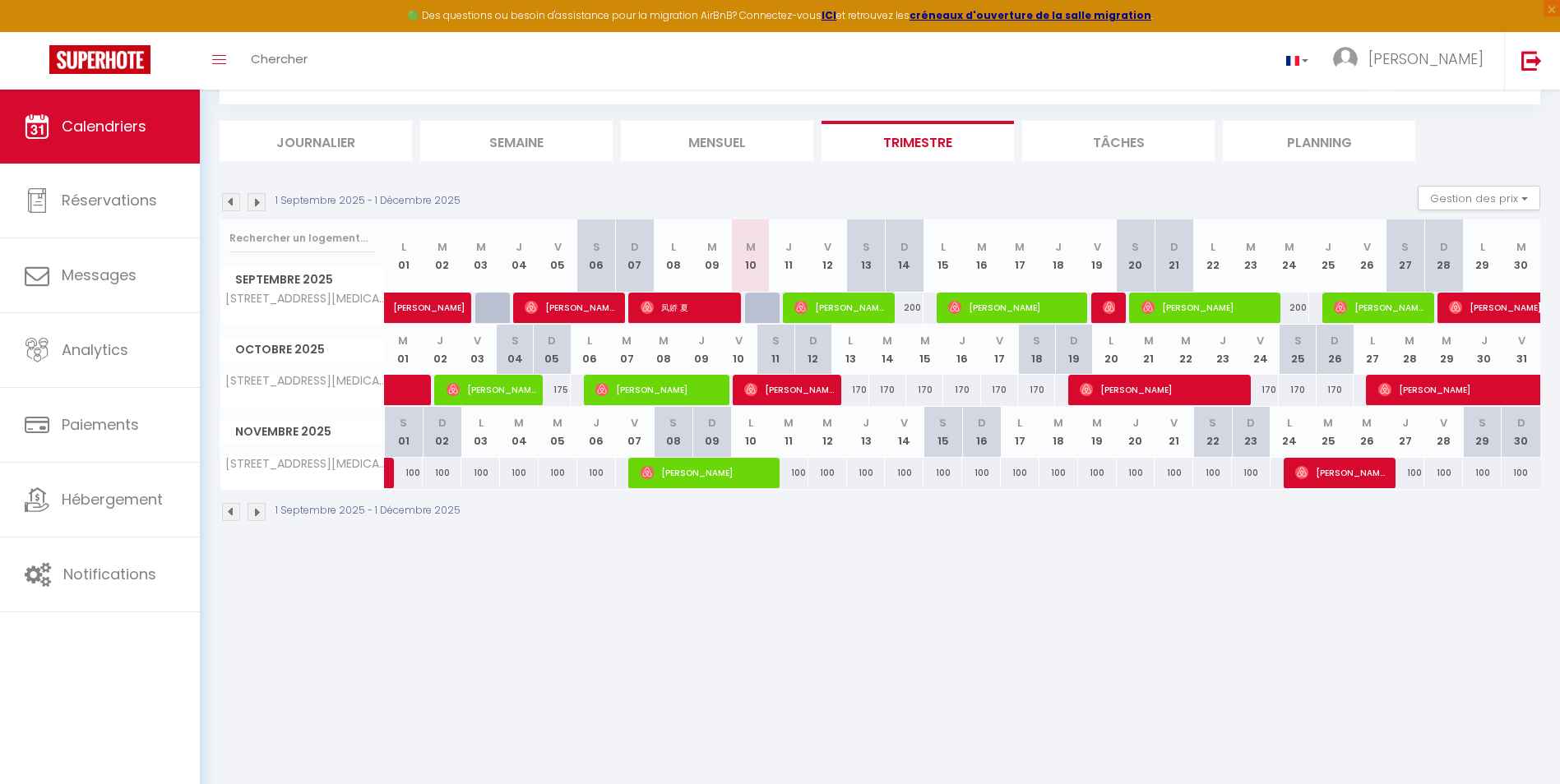
click at [259, 514] on img at bounding box center [256, 512] width 18 height 18
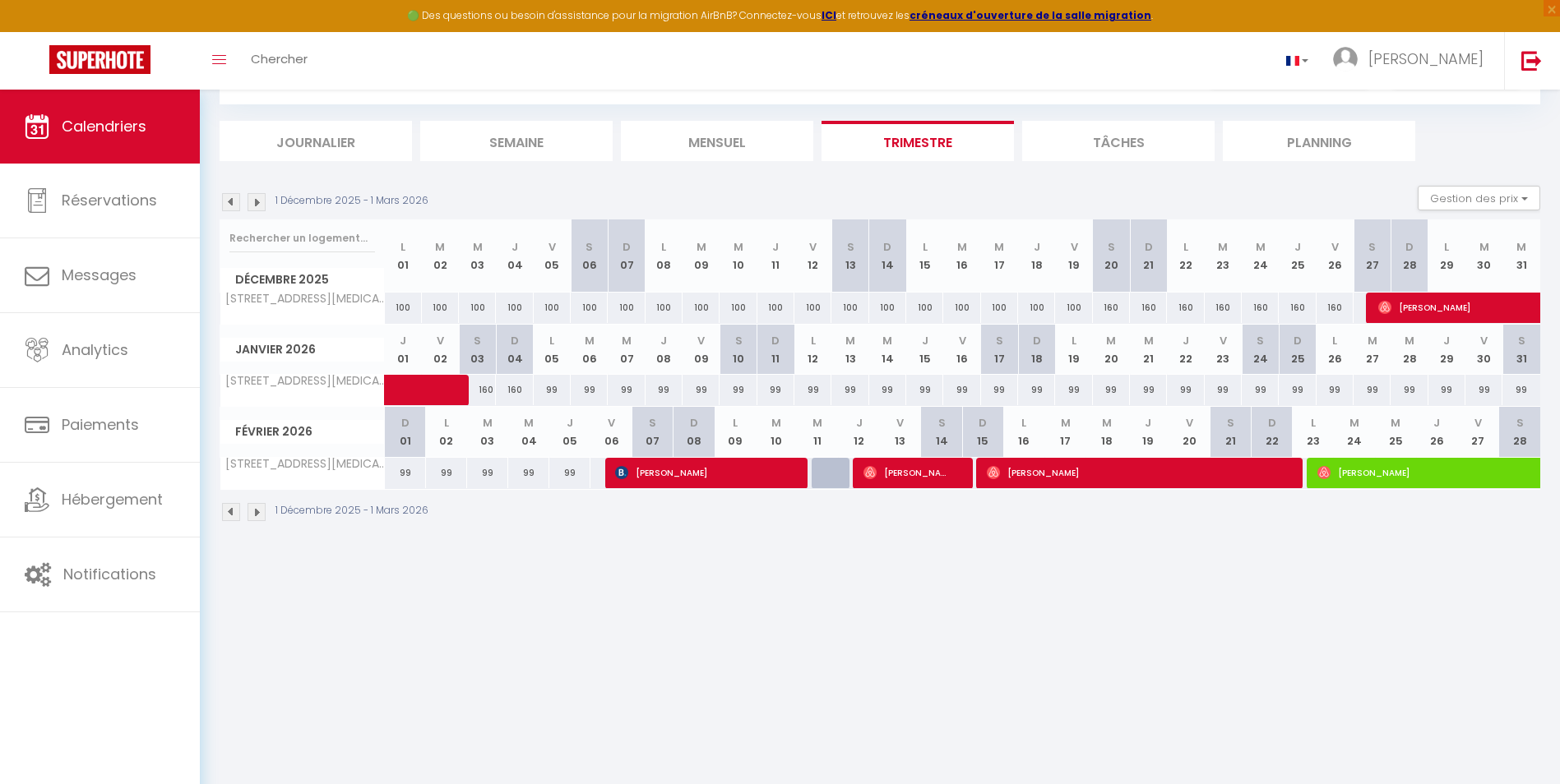
click at [255, 510] on img at bounding box center [256, 512] width 18 height 18
